Goal: Task Accomplishment & Management: Complete application form

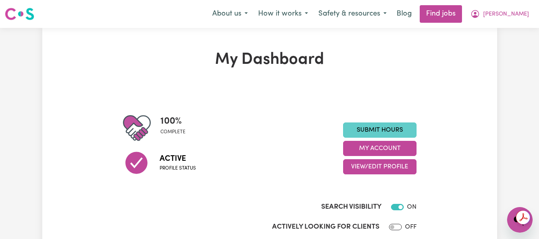
click at [396, 132] on link "Submit Hours" at bounding box center [379, 129] width 73 height 15
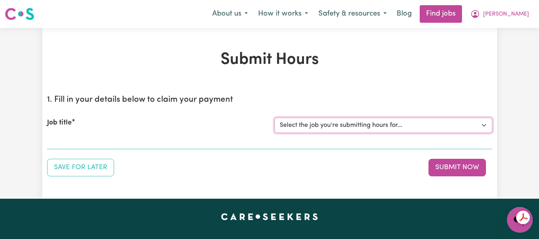
click at [383, 126] on select "Select the job you're submitting hours for... [[PERSON_NAME] (Han) Vu - NDIS Nu…" at bounding box center [383, 125] width 218 height 15
select select "2686"
click at [274, 118] on select "Select the job you're submitting hours for... [[PERSON_NAME] (Han) Vu - NDIS Nu…" at bounding box center [383, 125] width 218 height 15
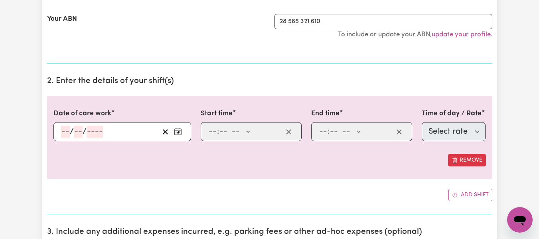
scroll to position [183, 0]
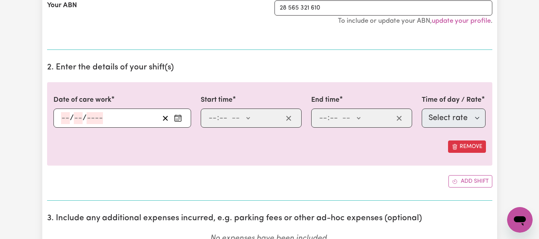
click at [63, 119] on input "number" at bounding box center [65, 118] width 9 height 12
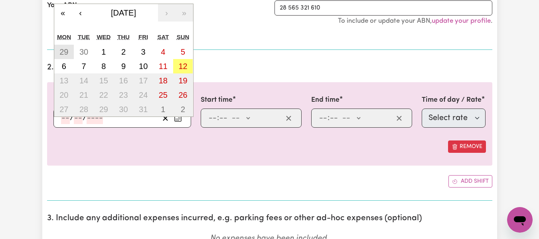
click at [61, 51] on abbr "29" at bounding box center [63, 51] width 9 height 9
type input "[DATE]"
type input "29"
type input "9"
type input "2025"
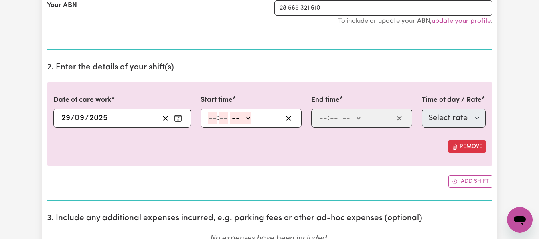
click at [215, 118] on input "number" at bounding box center [212, 118] width 9 height 12
type input "6"
type input "30"
click at [243, 118] on select "-- AM PM" at bounding box center [239, 118] width 22 height 12
select select "pm"
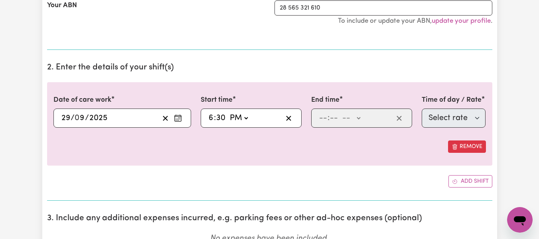
click at [228, 112] on select "-- AM PM" at bounding box center [239, 118] width 22 height 12
type input "18:30"
click at [322, 119] on input "number" at bounding box center [323, 118] width 9 height 12
type input "10"
type input "0"
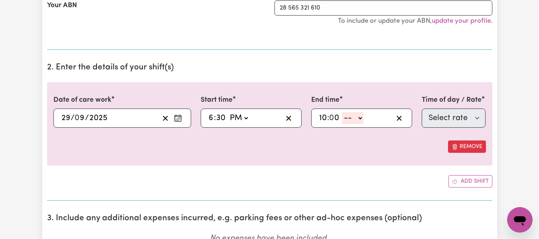
click at [361, 122] on select "-- AM PM" at bounding box center [353, 118] width 22 height 12
select select "pm"
click at [342, 112] on select "-- AM PM" at bounding box center [353, 118] width 22 height 12
type input "22:00"
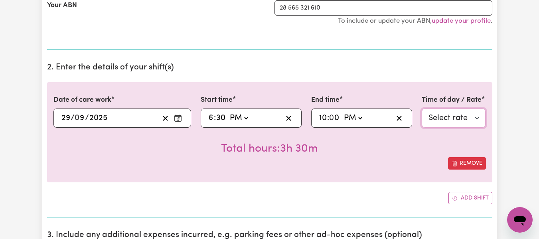
click at [441, 122] on select "Select rate $55.25 - Weekday Daytime - Assistance with Self Care Activities - S…" at bounding box center [454, 117] width 64 height 19
select select "63213"
click at [422, 108] on select "Select rate $55.25 - Weekday Daytime - Assistance with Self Care Activities - S…" at bounding box center [454, 117] width 64 height 19
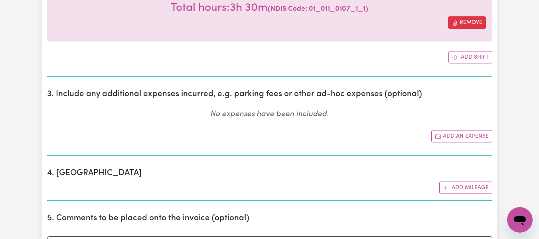
scroll to position [255, 0]
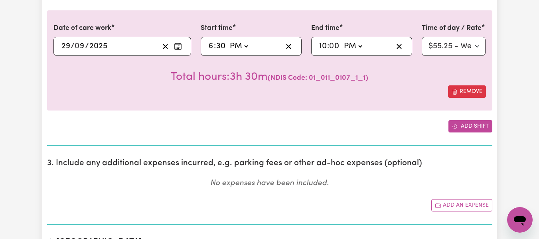
click at [473, 124] on button "Add shift" at bounding box center [470, 126] width 44 height 12
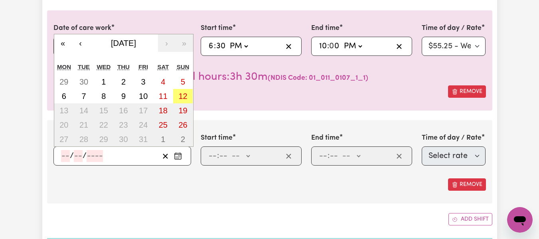
click at [66, 161] on input "number" at bounding box center [65, 156] width 9 height 12
click at [81, 81] on abbr "30" at bounding box center [83, 81] width 9 height 9
type input "[DATE]"
type input "30"
type input "9"
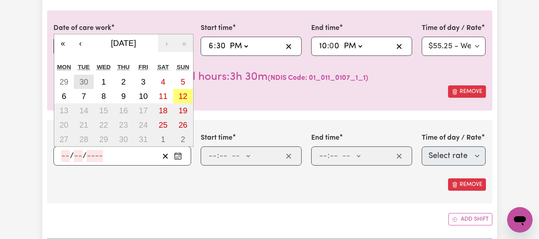
type input "2025"
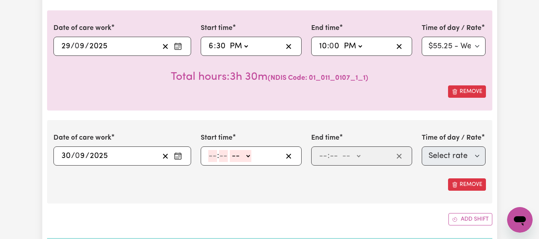
click at [214, 157] on input "number" at bounding box center [212, 156] width 9 height 12
type input "6"
type input "30"
click at [247, 155] on select "-- AM PM" at bounding box center [239, 156] width 22 height 12
select select "pm"
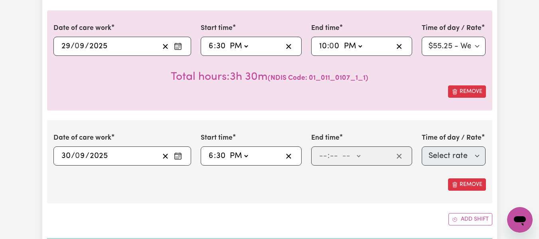
click at [228, 150] on select "-- AM PM" at bounding box center [239, 156] width 22 height 12
type input "18:30"
click at [327, 157] on input "number" at bounding box center [323, 156] width 9 height 12
type input "10"
type input "0"
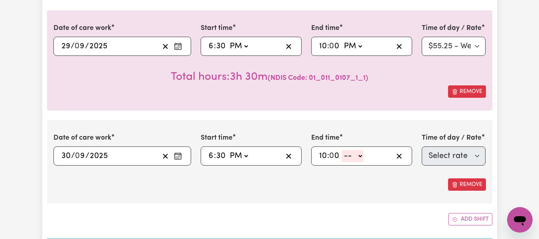
click at [363, 158] on select "-- AM PM" at bounding box center [353, 156] width 22 height 12
select select "pm"
click at [342, 150] on select "-- AM PM" at bounding box center [353, 156] width 22 height 12
type input "22:00"
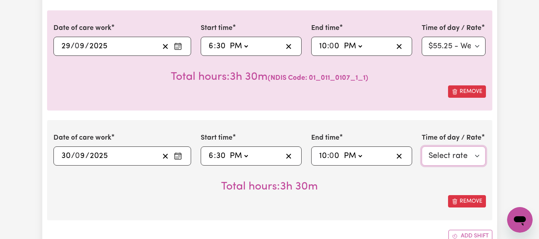
click at [431, 155] on select "Select rate $55.25 - Weekday Daytime - Assistance with Self Care Activities - S…" at bounding box center [454, 155] width 64 height 19
select select "63213"
click at [422, 146] on select "Select rate $55.25 - Weekday Daytime - Assistance with Self Care Activities - S…" at bounding box center [454, 155] width 64 height 19
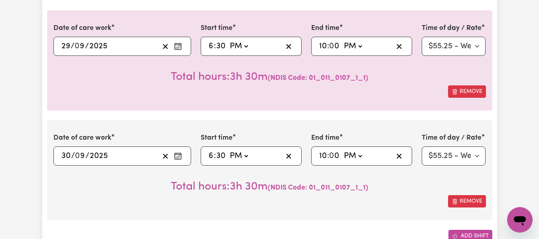
click at [465, 233] on button "Add shift" at bounding box center [470, 236] width 44 height 12
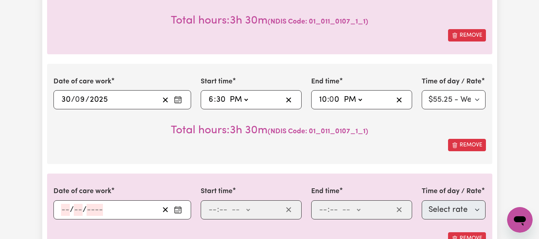
scroll to position [342, 0]
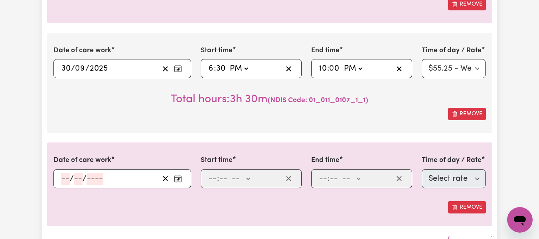
click at [65, 175] on input "number" at bounding box center [65, 179] width 9 height 12
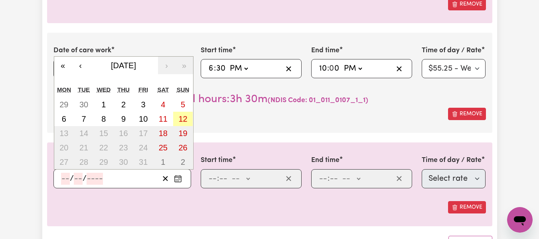
click at [189, 122] on button "12" at bounding box center [183, 119] width 20 height 14
type input "[DATE]"
type input "12"
type input "10"
type input "2025"
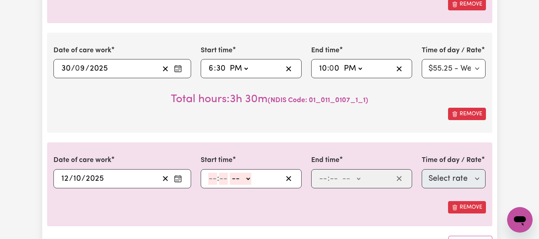
click at [211, 181] on input "number" at bounding box center [212, 179] width 9 height 12
type input "8"
type input "0"
click at [247, 177] on select "-- AM PM" at bounding box center [240, 179] width 22 height 12
select select "am"
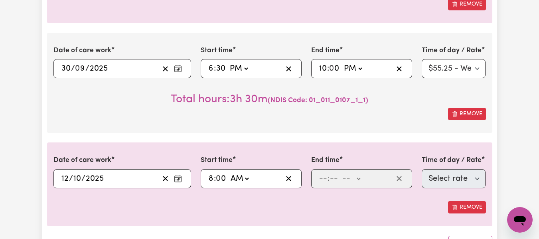
click at [229, 173] on select "-- AM PM" at bounding box center [240, 179] width 22 height 12
type input "08:00"
click at [319, 181] on input "number" at bounding box center [323, 179] width 9 height 12
type input "2"
type input "0"
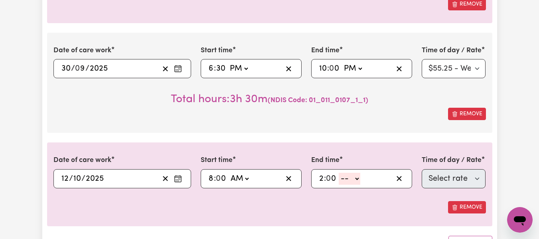
click at [353, 180] on select "-- AM PM" at bounding box center [350, 179] width 22 height 12
select select "pm"
click at [339, 173] on select "-- AM PM" at bounding box center [350, 179] width 22 height 12
type input "14:00"
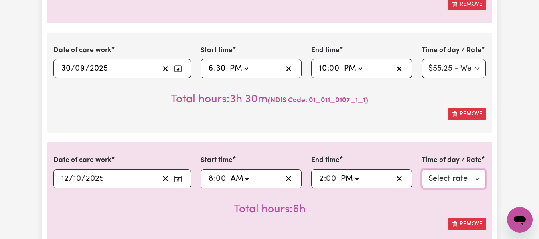
click at [431, 177] on select "Select rate $94.20 - [DATE] - Assistance with Self Care Activities - Standard L…" at bounding box center [454, 178] width 64 height 19
select select "38242"
click at [422, 169] on select "Select rate $94.20 - [DATE] - Assistance with Self Care Activities - Standard L…" at bounding box center [454, 178] width 64 height 19
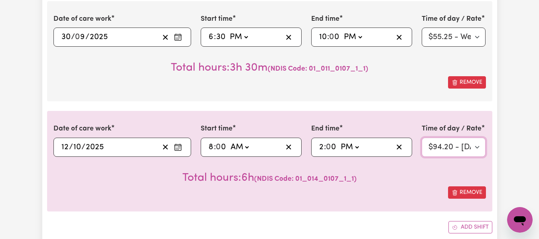
scroll to position [377, 0]
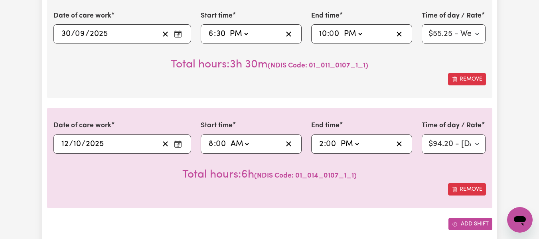
click at [471, 227] on button "Add shift" at bounding box center [470, 224] width 44 height 12
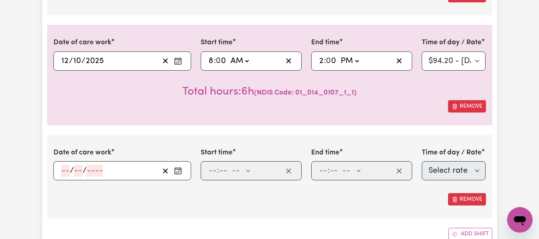
scroll to position [487, 0]
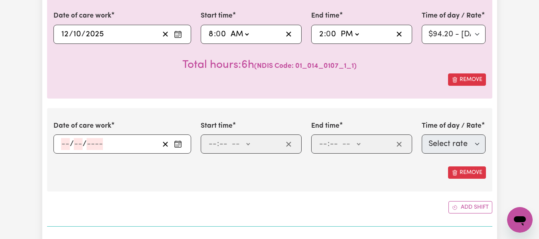
click at [67, 142] on input "number" at bounding box center [65, 144] width 9 height 12
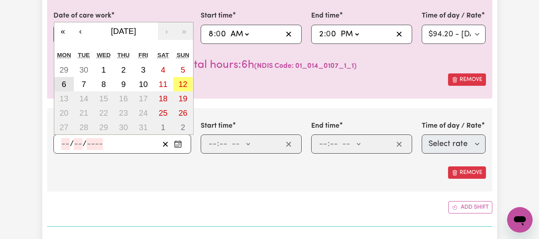
click at [69, 83] on button "6" at bounding box center [64, 84] width 20 height 14
type input "[DATE]"
type input "6"
type input "10"
type input "2025"
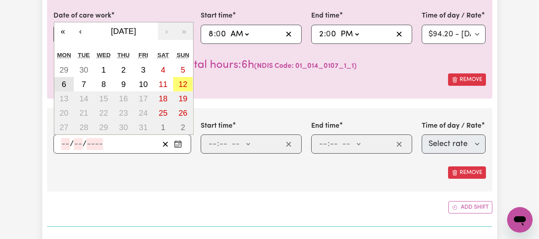
select select "63213"
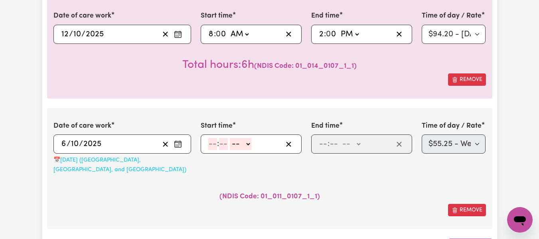
click at [211, 145] on input "number" at bounding box center [212, 144] width 9 height 12
type input "6"
type input "30"
click at [245, 146] on select "-- AM PM" at bounding box center [239, 144] width 22 height 12
select select "pm"
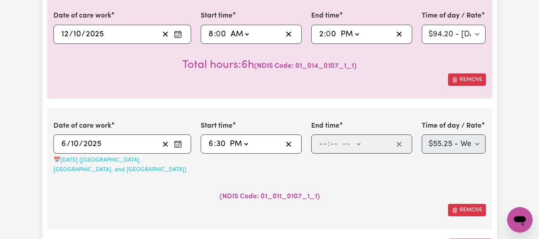
click at [228, 138] on select "-- AM PM" at bounding box center [239, 144] width 22 height 12
type input "18:30"
click at [319, 146] on input "number" at bounding box center [323, 144] width 9 height 12
type input "10"
type input "0"
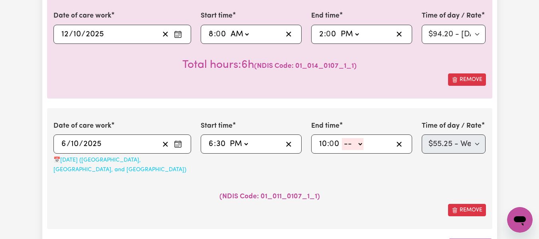
click at [360, 150] on select "-- AM PM" at bounding box center [353, 144] width 22 height 12
select select "pm"
click at [342, 138] on select "-- AM PM" at bounding box center [353, 144] width 22 height 12
type input "22:00"
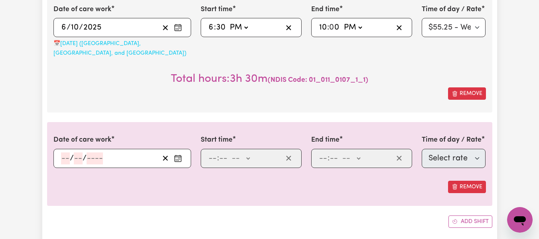
scroll to position [610, 0]
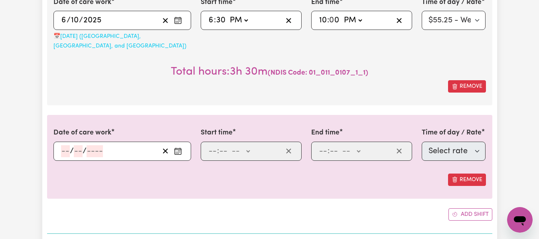
click at [66, 145] on input "number" at bounding box center [65, 151] width 9 height 12
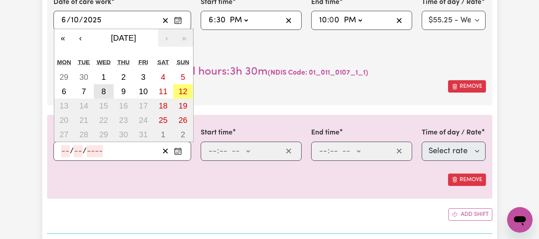
click at [101, 84] on button "8" at bounding box center [104, 91] width 20 height 14
type input "[DATE]"
type input "8"
type input "10"
type input "2025"
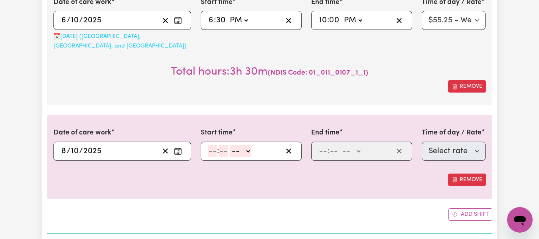
click at [216, 145] on input "number" at bounding box center [212, 151] width 9 height 12
type input "6"
type input "30"
click at [247, 145] on select "-- AM PM" at bounding box center [239, 151] width 22 height 12
select select "pm"
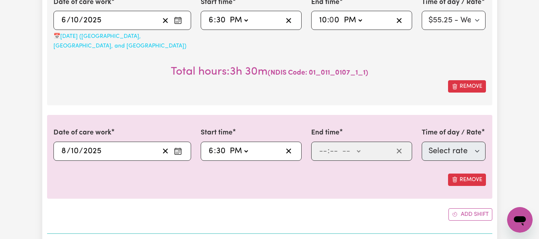
click at [228, 145] on select "-- AM PM" at bounding box center [239, 151] width 22 height 12
type input "18:30"
click at [321, 145] on input "number" at bounding box center [323, 151] width 9 height 12
type input "10"
type input "0"
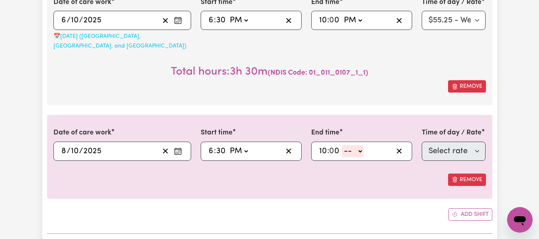
drag, startPoint x: 359, startPoint y: 142, endPoint x: 361, endPoint y: 146, distance: 4.1
click at [360, 145] on select "-- AM PM" at bounding box center [353, 151] width 22 height 12
select select "pm"
click at [342, 145] on select "-- AM PM" at bounding box center [353, 151] width 22 height 12
type input "22:00"
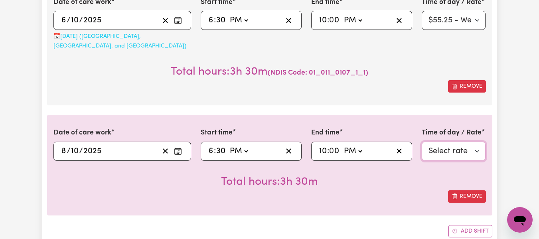
click at [443, 142] on select "Select rate $55.25 - Weekday Daytime - Assistance with Self Care Activities - S…" at bounding box center [454, 151] width 64 height 19
select select "63213"
click at [422, 142] on select "Select rate $55.25 - Weekday Daytime - Assistance with Self Care Activities - S…" at bounding box center [454, 151] width 64 height 19
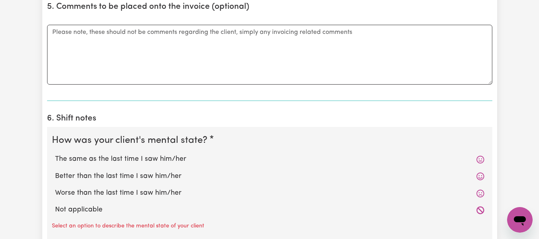
scroll to position [1006, 0]
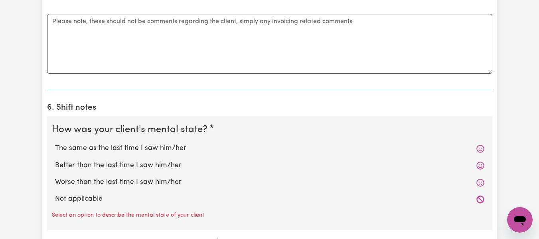
click at [145, 143] on label "The same as the last time I saw him/her" at bounding box center [269, 148] width 429 height 10
click at [55, 143] on input "The same as the last time I saw him/her" at bounding box center [55, 143] width 0 height 0
radio input "true"
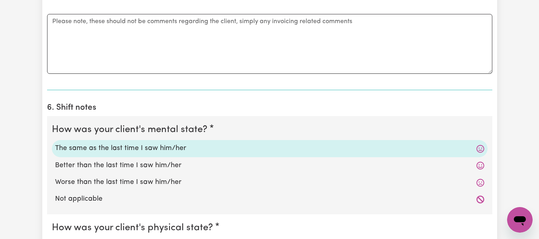
click at [55, 239] on input "The same as the last time I saw him/her" at bounding box center [55, 241] width 0 height 0
radio input "true"
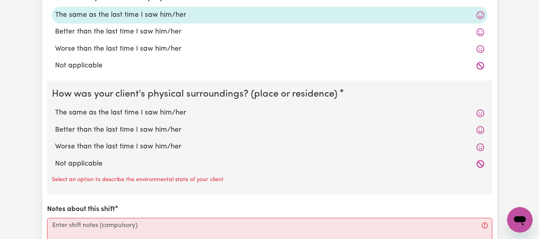
scroll to position [1262, 0]
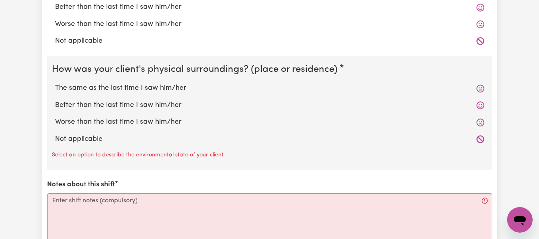
click at [164, 83] on label "The same as the last time I saw him/her" at bounding box center [269, 88] width 429 height 10
click at [55, 83] on input "The same as the last time I saw him/her" at bounding box center [55, 83] width 0 height 0
radio input "true"
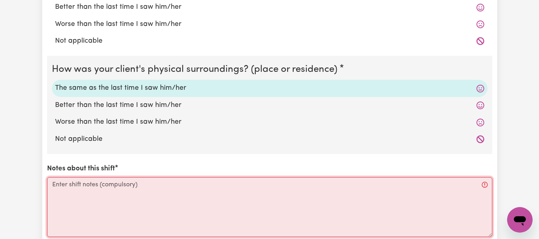
click at [169, 177] on textarea "Notes about this shift" at bounding box center [269, 207] width 445 height 60
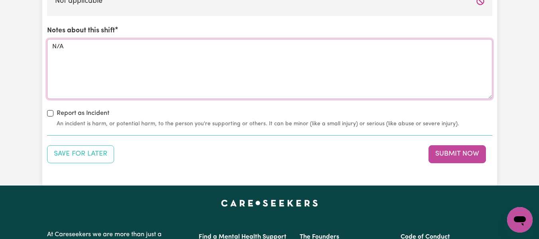
scroll to position [1441, 0]
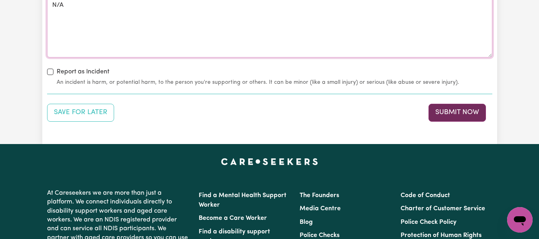
type textarea "N/A"
click at [469, 108] on button "Submit Now" at bounding box center [456, 113] width 57 height 18
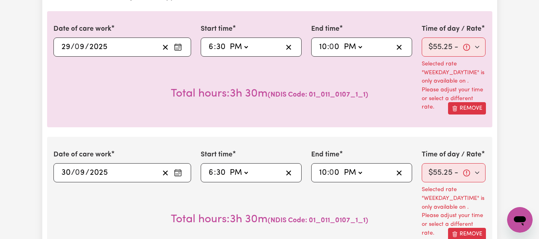
scroll to position [261, 0]
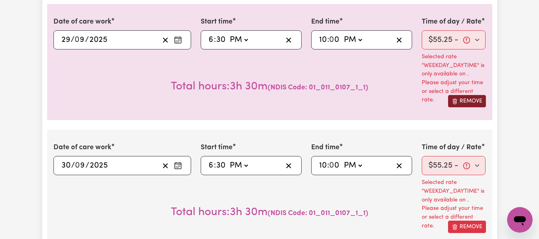
click at [467, 99] on button "Remove" at bounding box center [467, 101] width 38 height 12
type input "[DATE]"
type input "30"
type input "[DATE]"
type input "12"
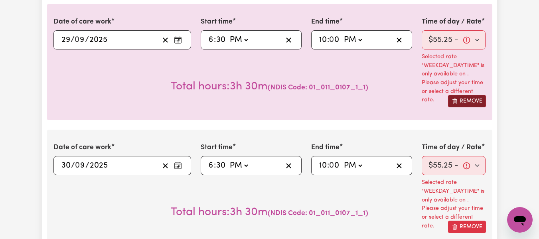
type input "10"
type input "08:00"
type input "8"
type input "0"
select select "am"
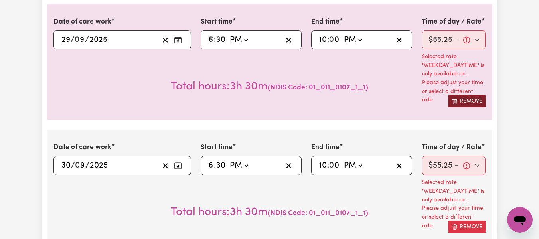
type input "14:00"
type input "2"
type input "[DATE]"
type input "6"
type input "18:30"
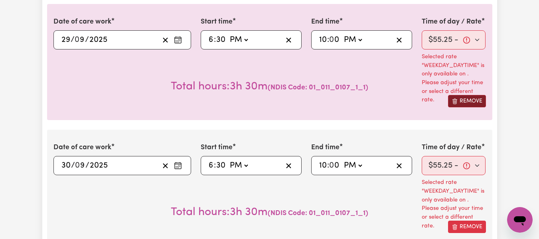
type input "6"
type input "30"
select select "pm"
type input "22:00"
type input "10"
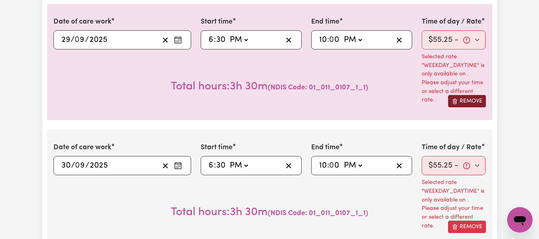
type input "[DATE]"
type input "8"
select select "38242"
select select "63213"
click at [467, 99] on button "Remove" at bounding box center [467, 101] width 38 height 12
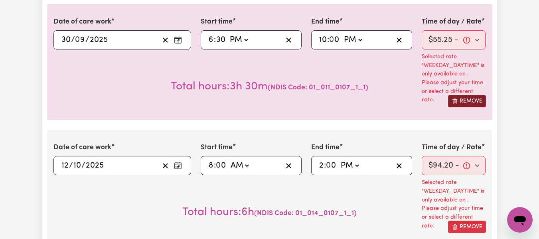
type input "[DATE]"
type input "12"
type input "10"
type input "08:00"
type input "8"
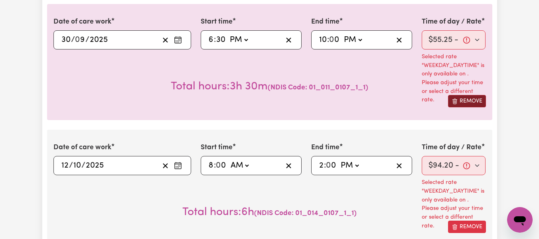
type input "0"
select select "am"
type input "14:00"
type input "2"
type input "[DATE]"
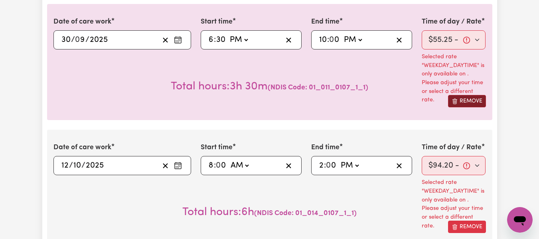
type input "6"
type input "18:30"
type input "6"
type input "30"
select select "pm"
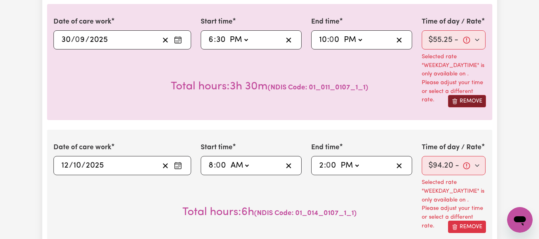
type input "22:00"
type input "10"
type input "[DATE]"
type input "8"
select select "38242"
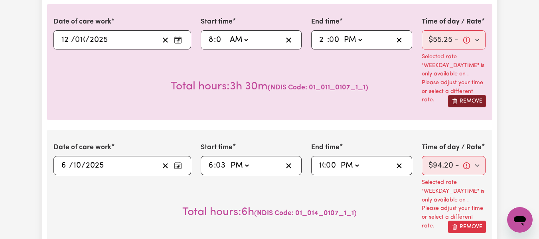
select select "63213"
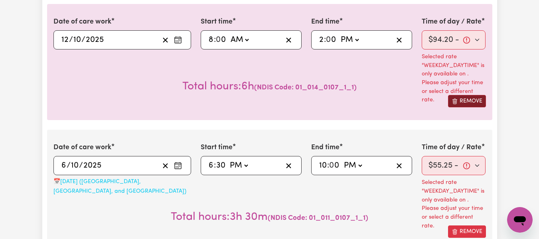
click at [467, 99] on button "Remove" at bounding box center [467, 101] width 38 height 12
type input "[DATE]"
type input "6"
type input "18:30"
type input "6"
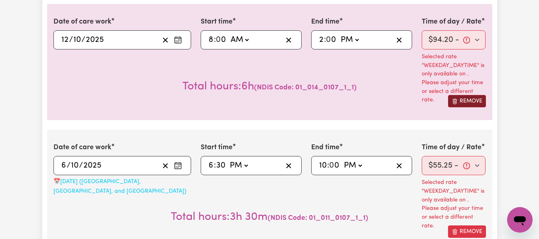
type input "30"
select select "pm"
type input "22:00"
type input "10"
type input "[DATE]"
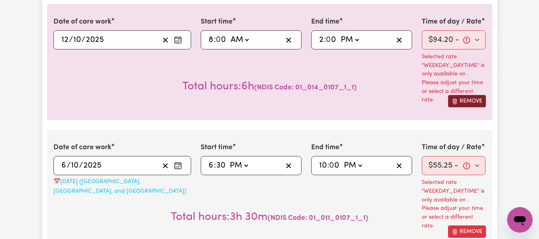
type input "8"
select select "63213"
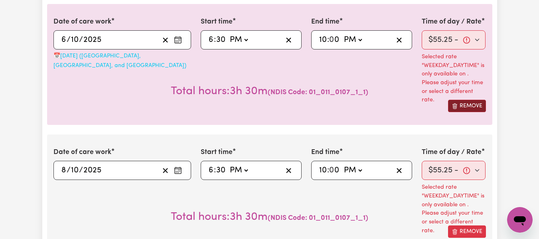
click at [467, 100] on button "Remove" at bounding box center [467, 106] width 38 height 12
type input "[DATE]"
type input "8"
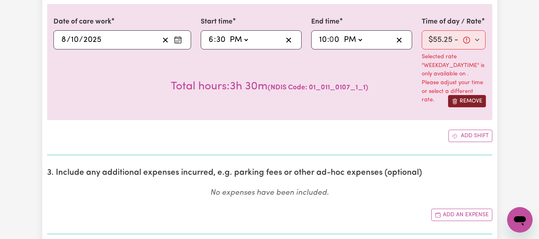
click at [467, 99] on button "Remove" at bounding box center [467, 101] width 38 height 12
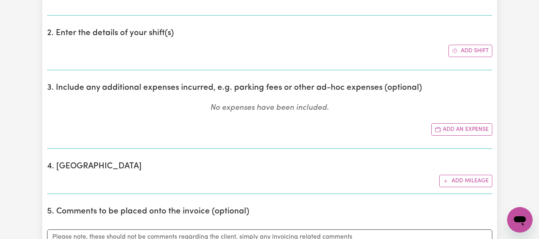
scroll to position [225, 0]
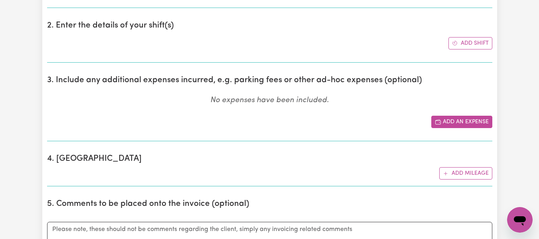
click at [452, 120] on button "Add an expense" at bounding box center [461, 122] width 61 height 12
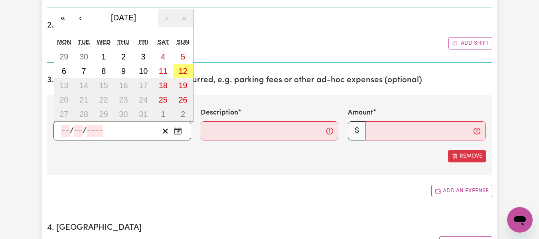
click at [61, 129] on input "number" at bounding box center [65, 131] width 9 height 12
click at [185, 70] on abbr "12" at bounding box center [182, 71] width 9 height 9
type input "[DATE]"
type input "12"
type input "10"
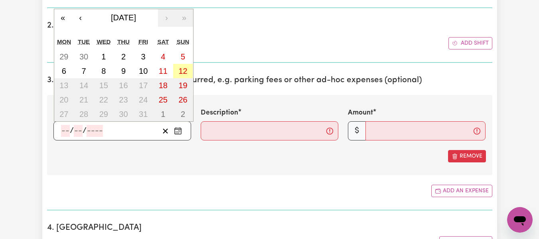
type input "2025"
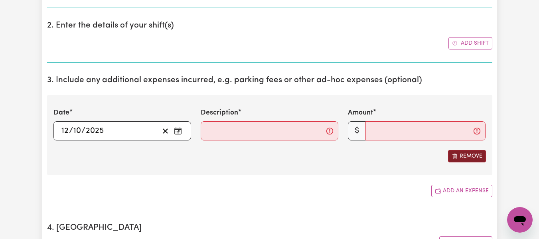
click at [467, 156] on button "Remove" at bounding box center [467, 156] width 38 height 12
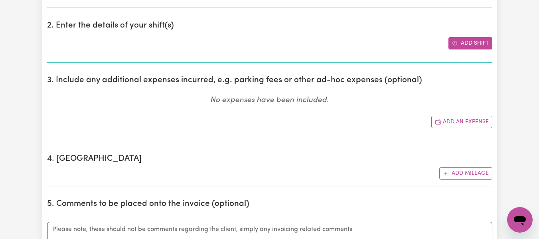
click at [473, 44] on button "Add shift" at bounding box center [470, 43] width 44 height 12
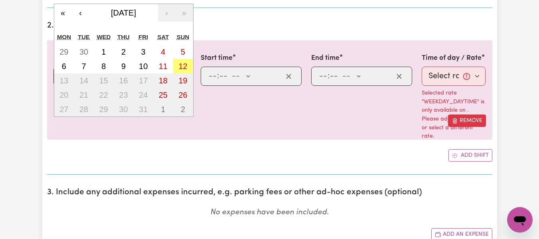
click at [61, 76] on div "/ / « ‹ [DATE] › » Mon Tue Wed Thu Fri Sat Sun 29 30 1 2 3 4 5 6 7 8 9 10 11 12…" at bounding box center [122, 76] width 138 height 19
click at [189, 66] on button "12" at bounding box center [183, 66] width 20 height 14
type input "[DATE]"
type input "12"
type input "10"
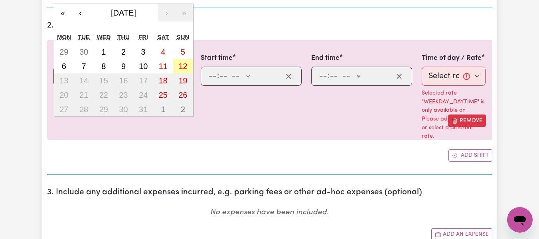
type input "2025"
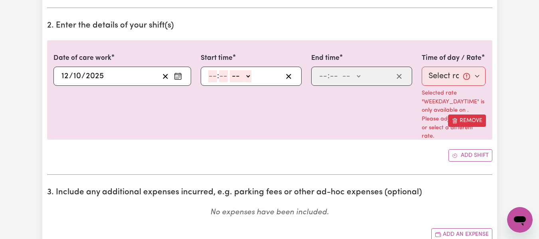
click at [216, 77] on input "number" at bounding box center [212, 76] width 9 height 12
paste input "12"
click at [211, 77] on input "12" at bounding box center [212, 76] width 8 height 12
type input "8"
type input "0"
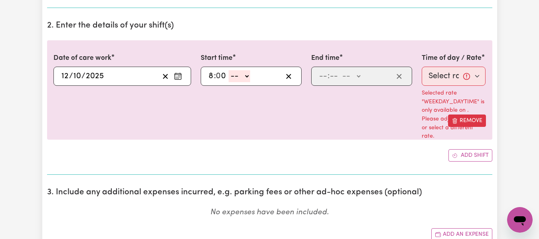
click at [248, 81] on select "-- AM PM" at bounding box center [240, 76] width 22 height 12
select select "am"
click at [229, 70] on select "-- AM PM" at bounding box center [240, 76] width 22 height 12
type input "08:00"
click at [320, 78] on input "number" at bounding box center [323, 76] width 9 height 12
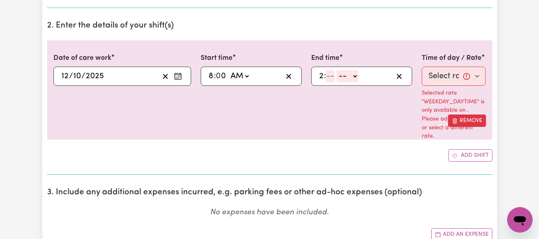
type input "2"
type input "0"
click at [360, 79] on select "-- AM PM" at bounding box center [350, 76] width 22 height 12
select select "pm"
click at [339, 70] on select "-- AM PM" at bounding box center [350, 76] width 22 height 12
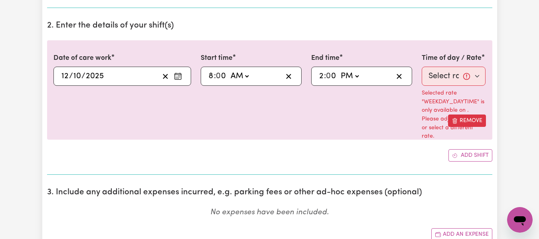
type input "14:00"
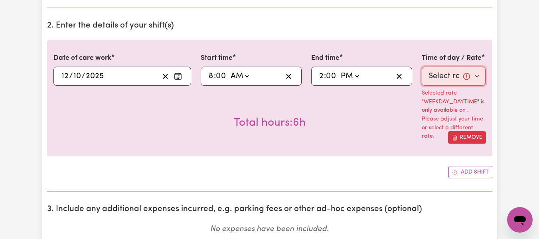
click at [463, 80] on select "Select rate $94.20 - [DATE] - Assistance with Self Care Activities - Standard L…" at bounding box center [454, 76] width 64 height 19
select select "38242"
click at [422, 67] on select "Select rate $94.20 - [DATE] - Assistance with Self Care Activities - Standard L…" at bounding box center [454, 76] width 64 height 19
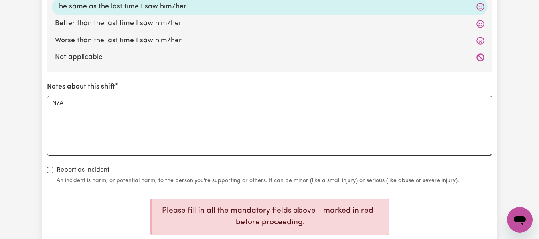
scroll to position [924, 0]
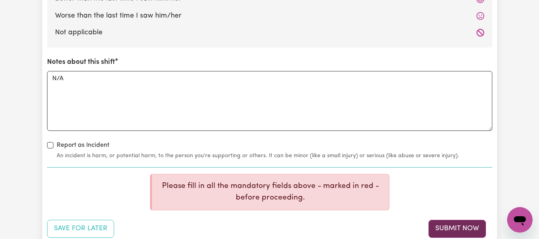
click at [457, 233] on button "Submit Now" at bounding box center [456, 229] width 57 height 18
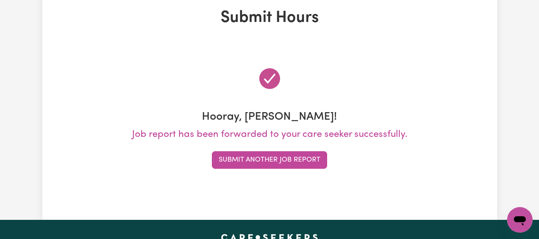
scroll to position [0, 0]
